Goal: Check status: Check status

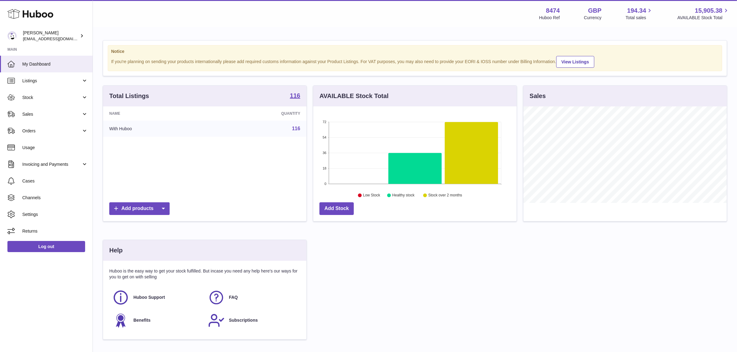
scroll to position [96, 203]
drag, startPoint x: 64, startPoint y: 114, endPoint x: 61, endPoint y: 118, distance: 4.4
click at [64, 114] on span "Sales" at bounding box center [51, 114] width 59 height 6
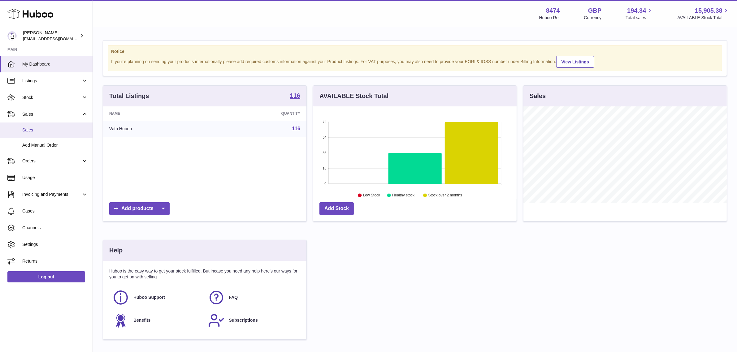
click at [50, 129] on span "Sales" at bounding box center [55, 130] width 66 height 6
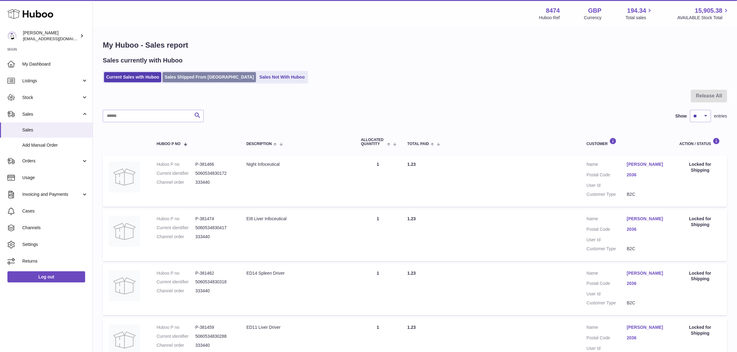
click at [204, 81] on link "Sales Shipped From [GEOGRAPHIC_DATA]" at bounding box center [208, 77] width 93 height 10
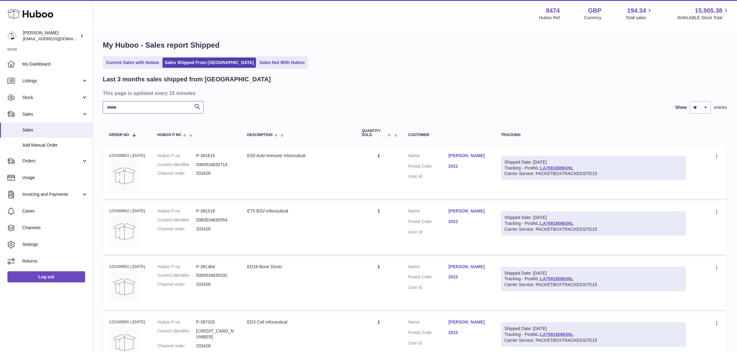
click at [148, 109] on input "text" at bounding box center [153, 107] width 101 height 12
paste input "********"
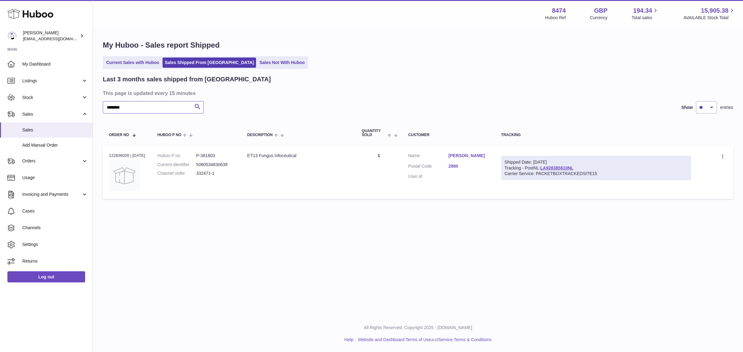
type input "********"
drag, startPoint x: 585, startPoint y: 169, endPoint x: 548, endPoint y: 169, distance: 37.1
click at [548, 169] on div "Shipped Date: [DATE] Tracking - PostNL: LA928385610NL Carrier Service: PACKETBO…" at bounding box center [596, 168] width 190 height 24
click at [553, 169] on link "LA928385610NL" at bounding box center [556, 168] width 33 height 5
